Goal: Entertainment & Leisure: Consume media (video, audio)

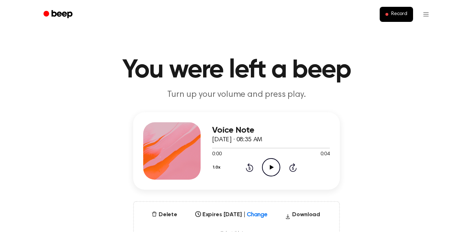
click at [271, 168] on icon at bounding box center [272, 167] width 4 height 5
click at [271, 168] on icon "Pause Audio" at bounding box center [271, 167] width 18 height 18
click at [163, 215] on button "Delete" at bounding box center [165, 215] width 32 height 9
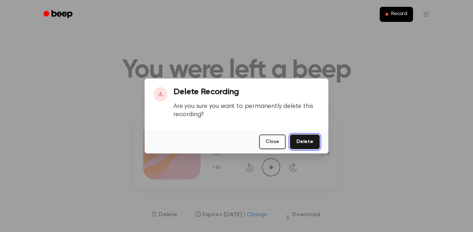
click at [304, 140] on button "Delete" at bounding box center [305, 142] width 30 height 15
